Goal: Task Accomplishment & Management: Manage account settings

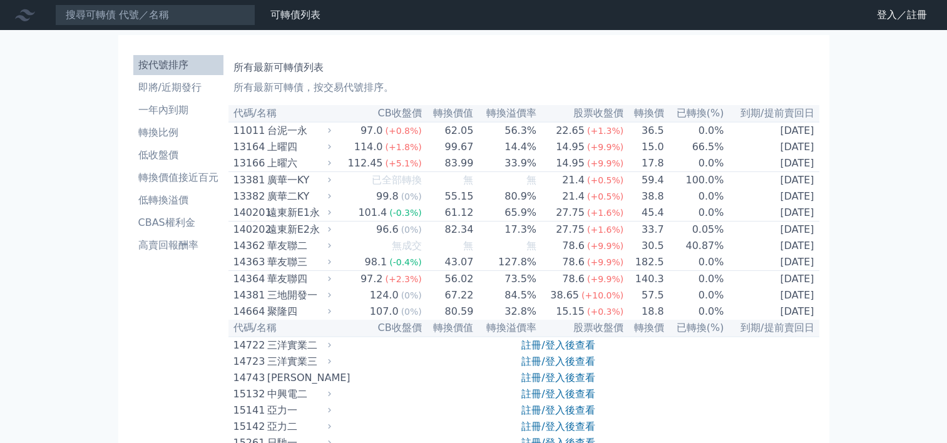
click at [888, 17] on link "登入／註冊" at bounding box center [902, 15] width 70 height 20
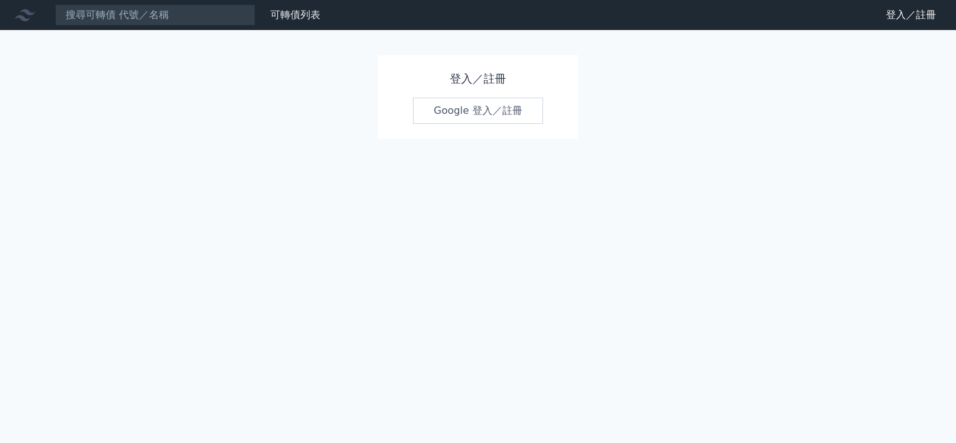
click at [450, 111] on link "Google 登入／註冊" at bounding box center [478, 111] width 130 height 26
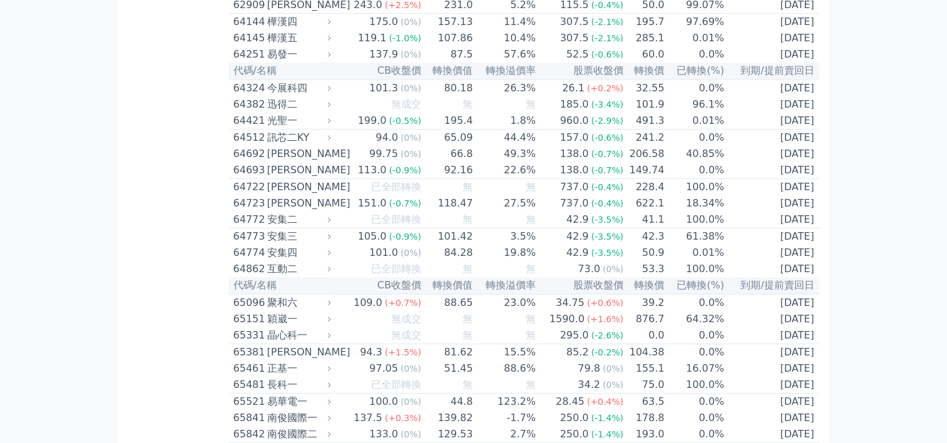
scroll to position [5255, 0]
